Goal: Task Accomplishment & Management: Manage account settings

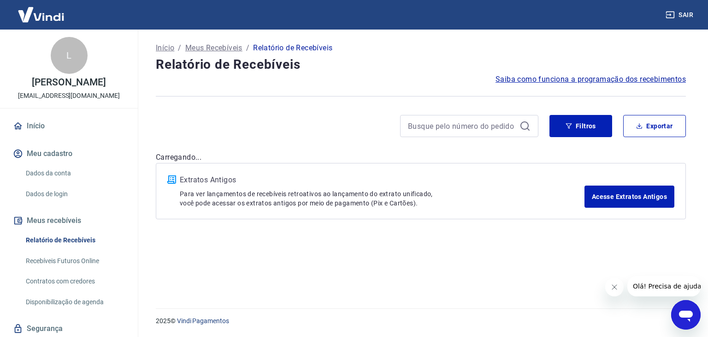
click at [29, 18] on img at bounding box center [41, 14] width 60 height 28
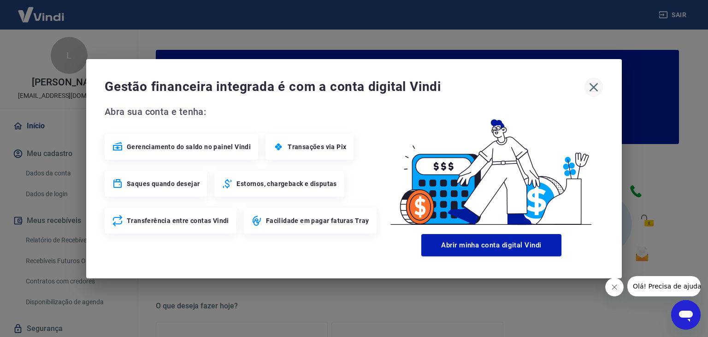
click at [596, 87] on icon "button" at bounding box center [593, 87] width 15 height 15
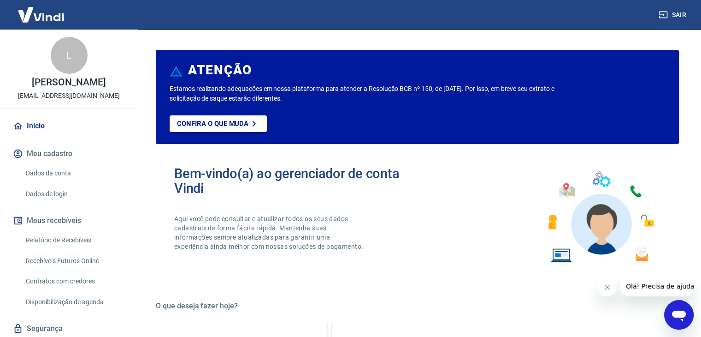
click at [33, 17] on img at bounding box center [41, 14] width 60 height 28
